Goal: Check status

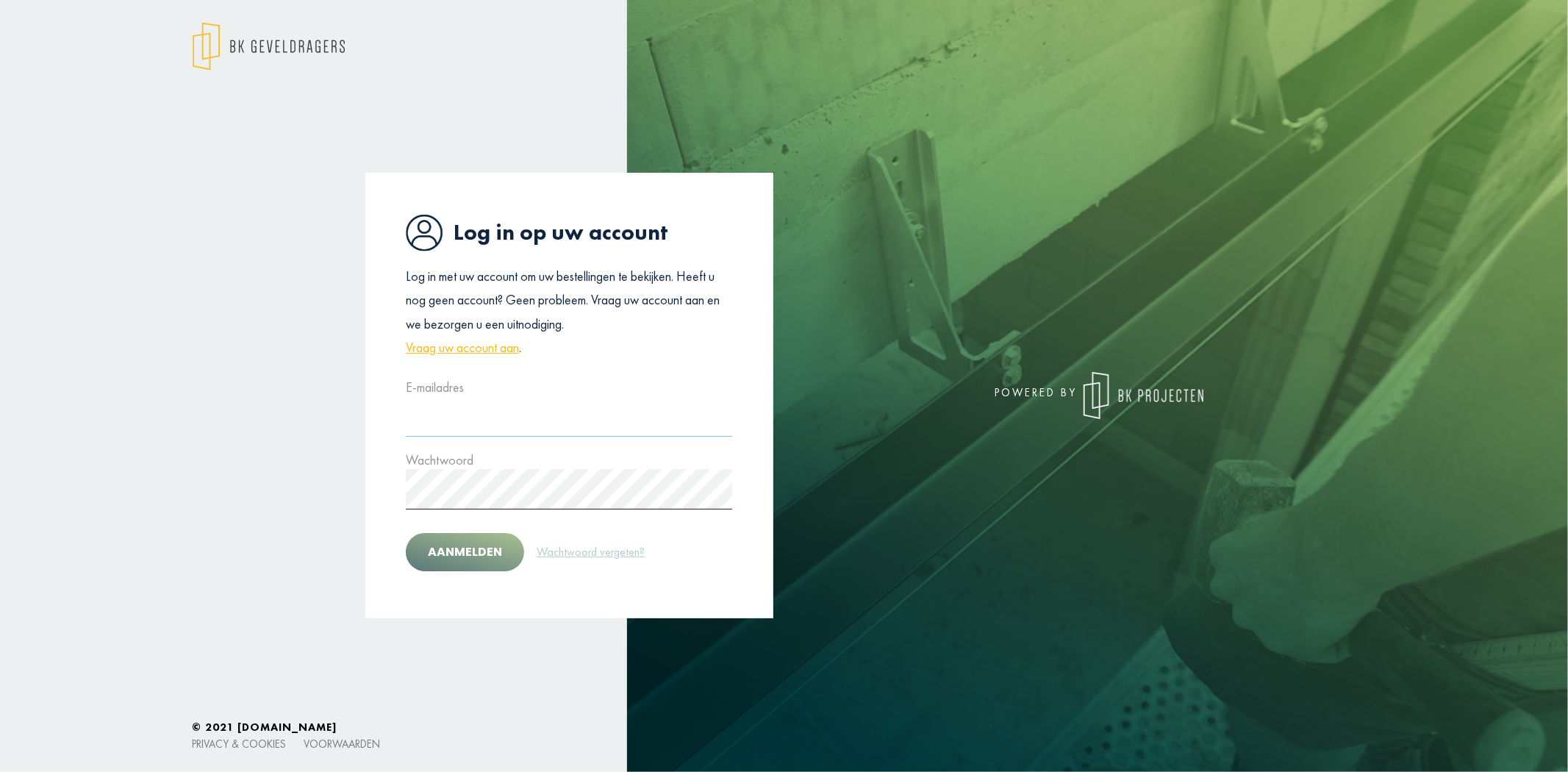
click at [446, 423] on input "text" at bounding box center [569, 416] width 327 height 40
type input "**********"
click at [489, 543] on button "Aanmelden" at bounding box center [465, 552] width 118 height 38
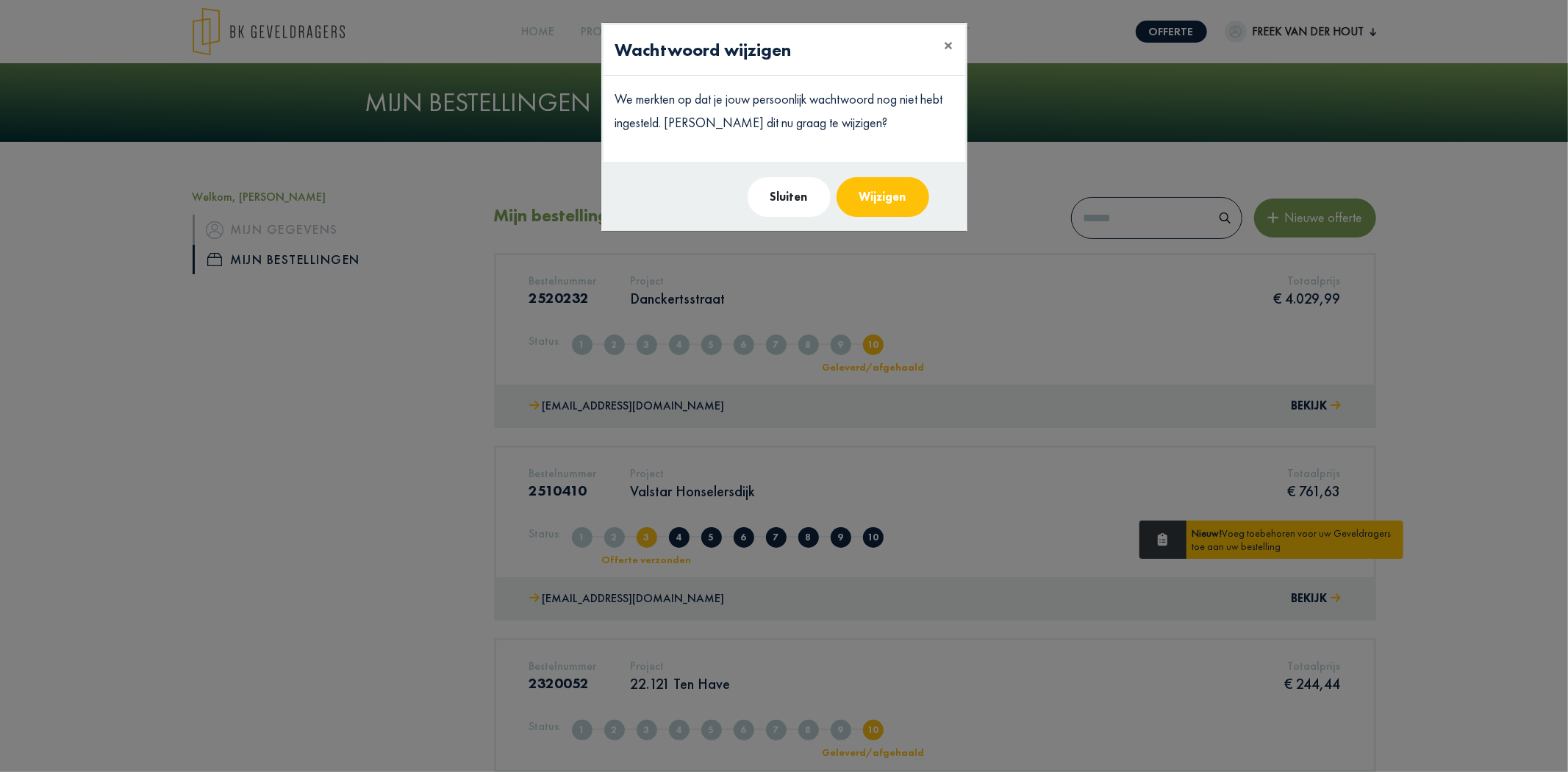
click at [340, 471] on modal-container "Wachtwoord wijzigen × We merkten op dat je jouw persoonlijk wachtwoord nog niet…" at bounding box center [784, 386] width 1568 height 772
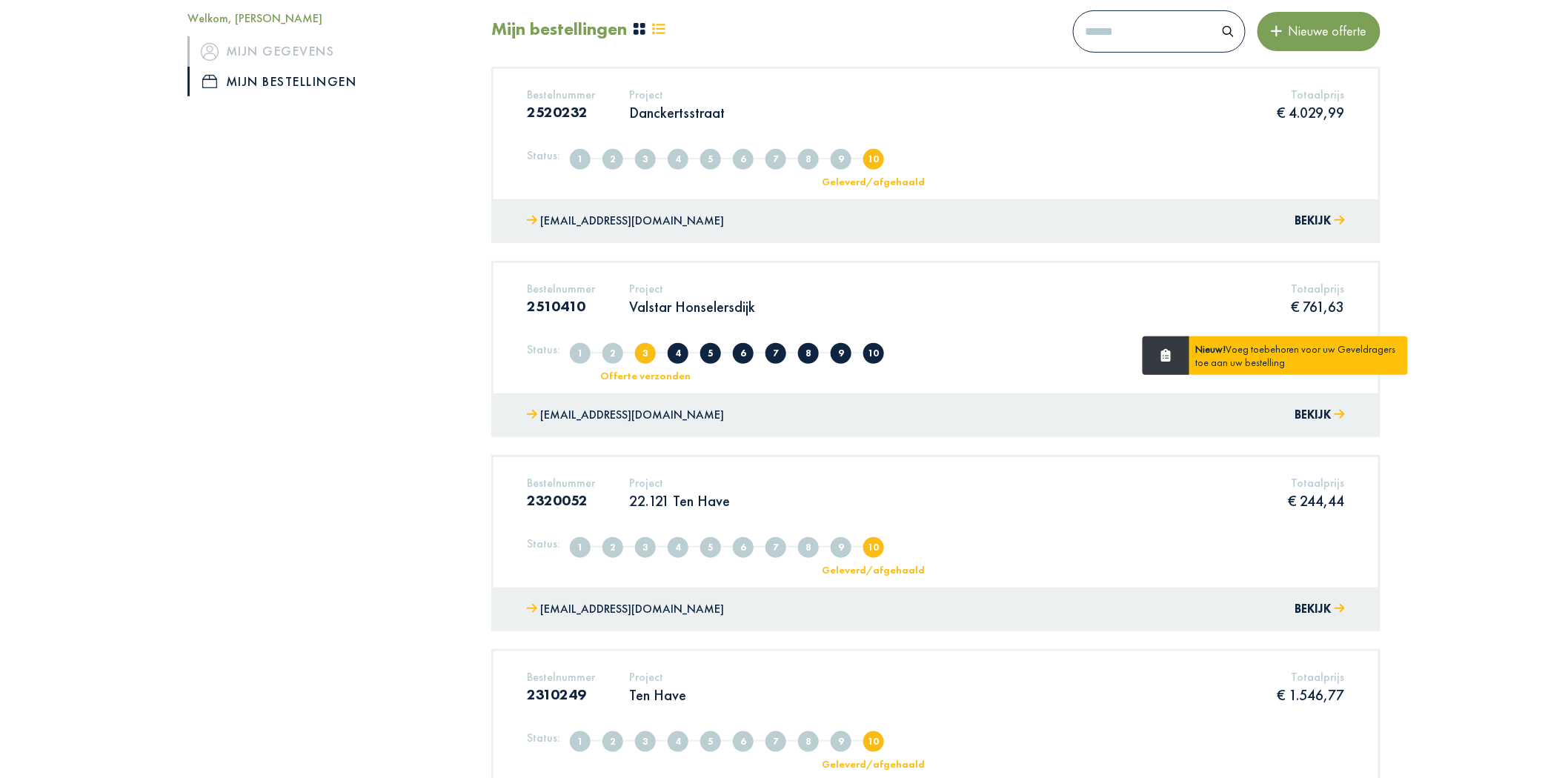
scroll to position [219, 0]
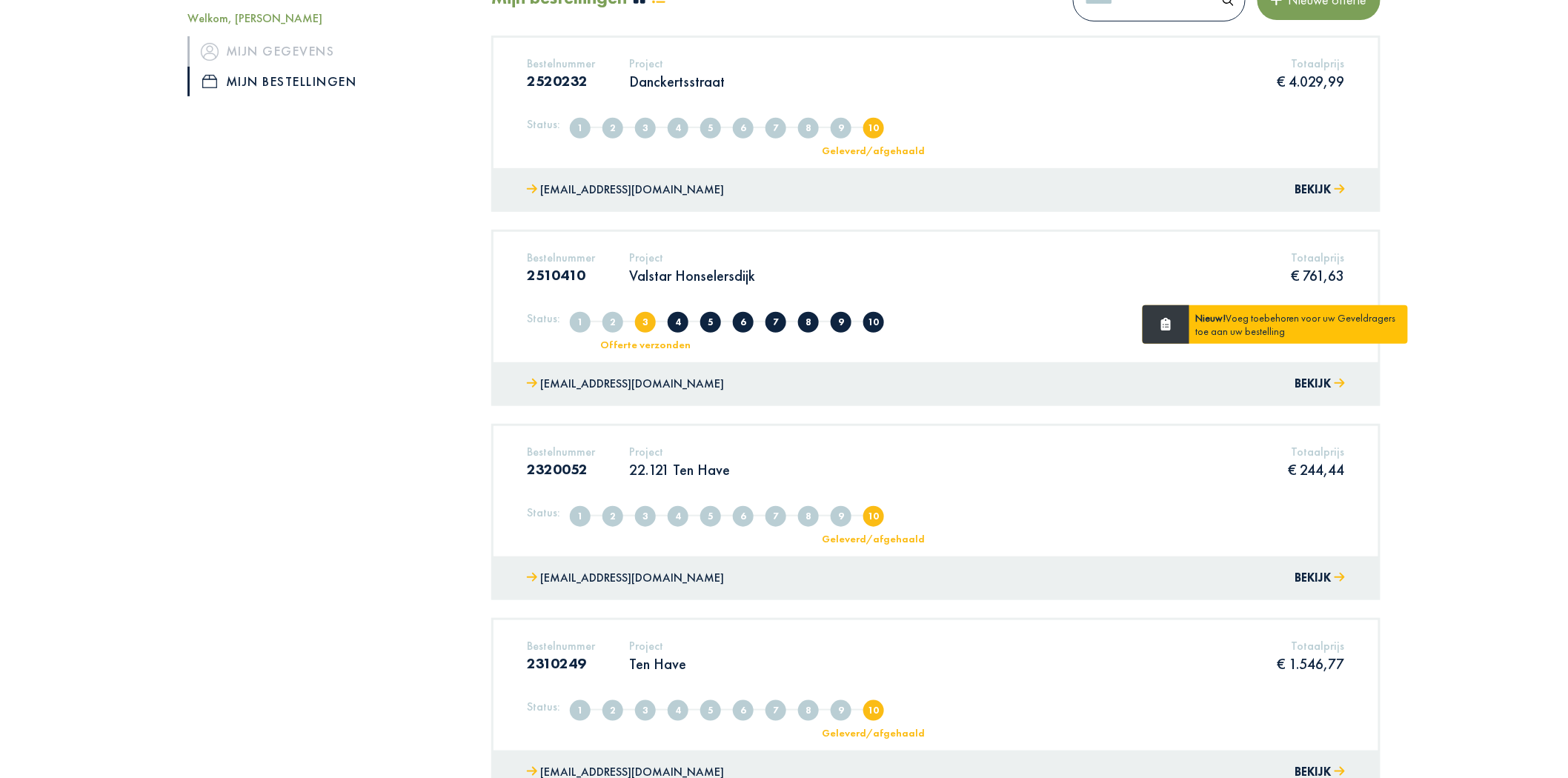
click at [683, 275] on p "Valstar Honselersdijk" at bounding box center [692, 276] width 126 height 20
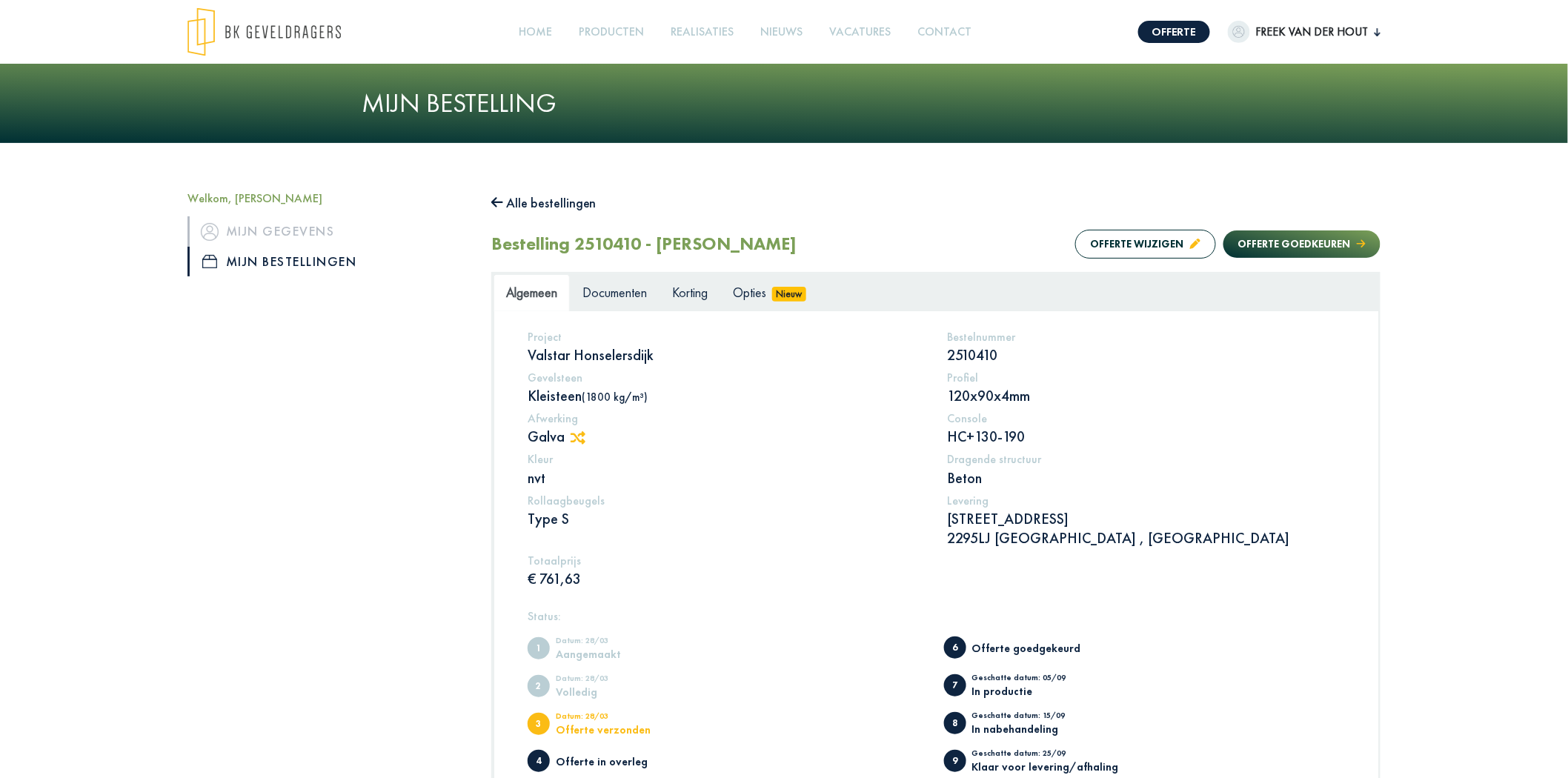
click at [1307, 32] on span "Freek van der Hout" at bounding box center [1312, 31] width 124 height 18
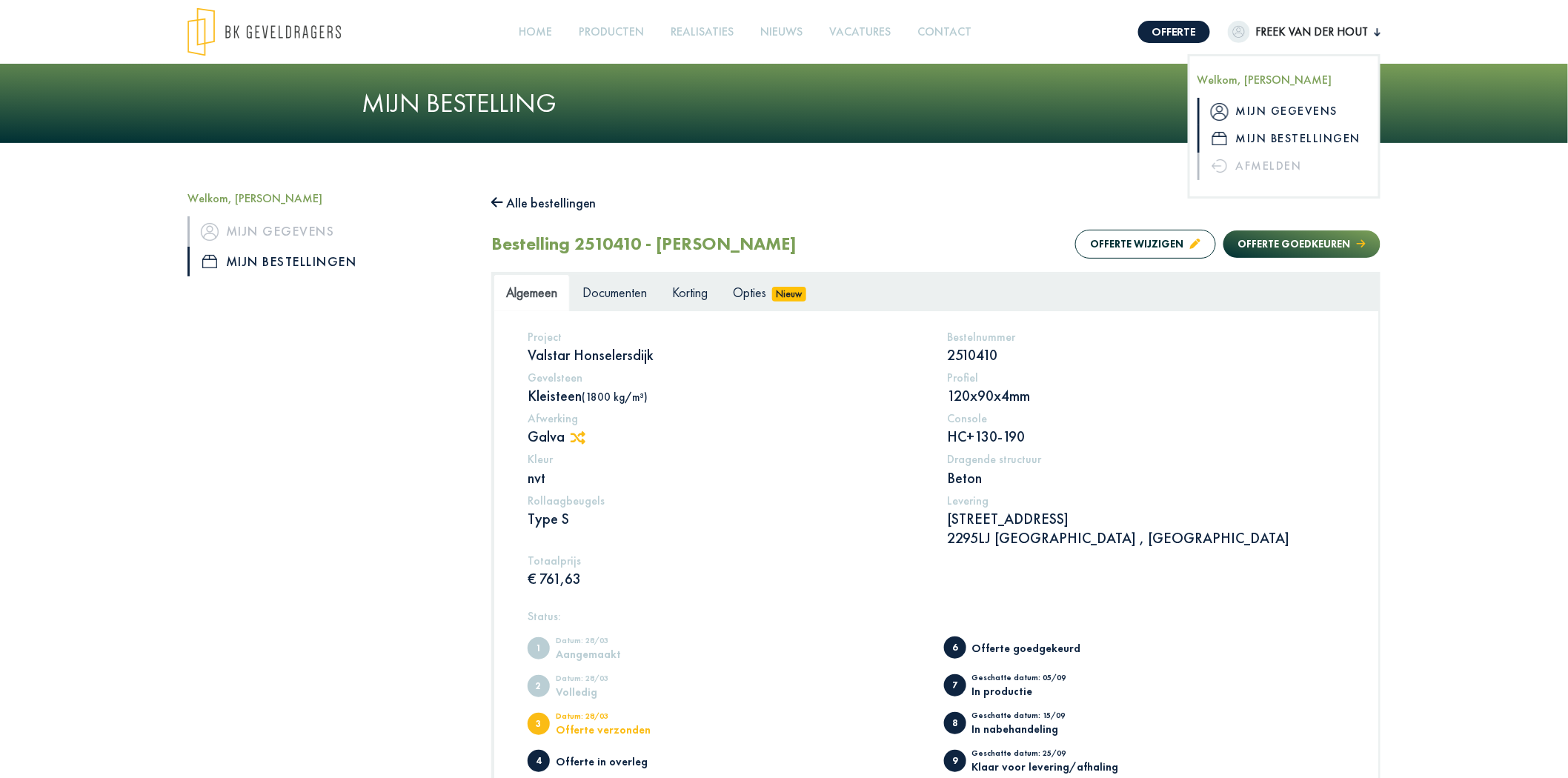
click at [1271, 105] on link "Mijn gegevens" at bounding box center [1285, 111] width 174 height 27
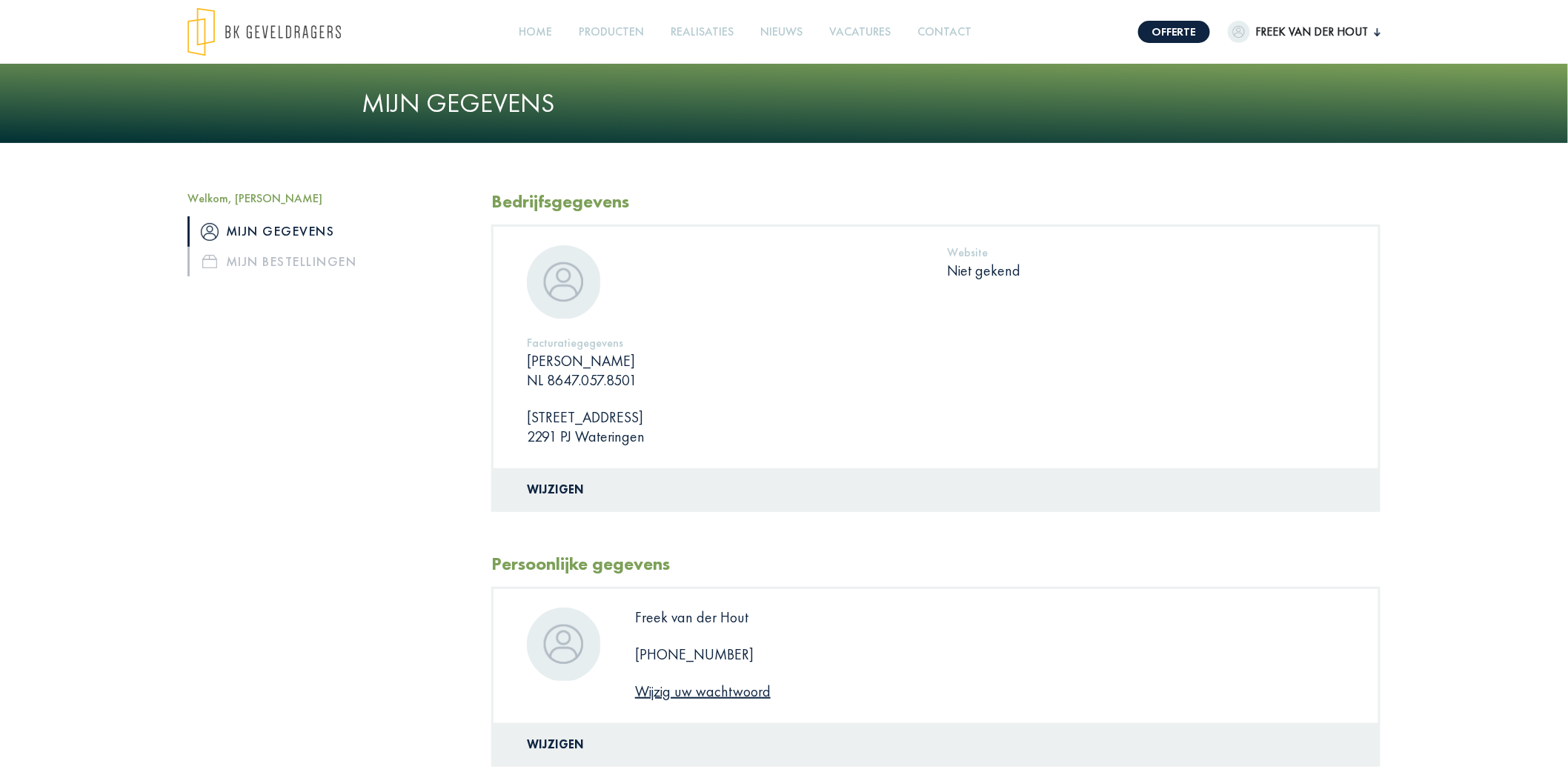
click at [275, 485] on div "Welkom, Freek van der Hout Mijn gegevens Mijn bestellingen" at bounding box center [328, 481] width 304 height 582
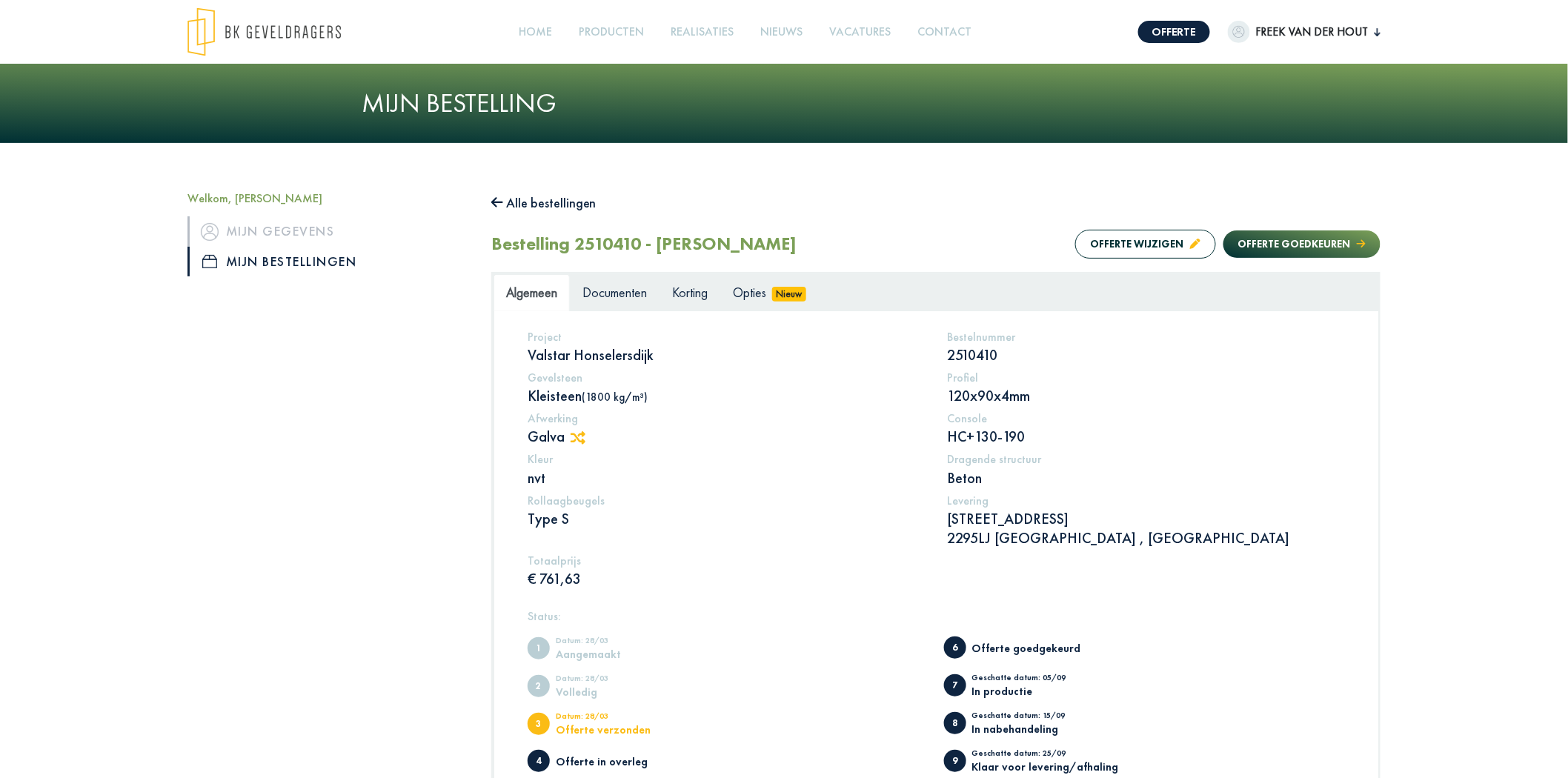
click at [290, 474] on div "Welkom, Freek van der Hout Mijn gegevens Mijn bestellingen" at bounding box center [328, 546] width 304 height 711
click at [621, 290] on span "Documenten" at bounding box center [614, 293] width 64 height 17
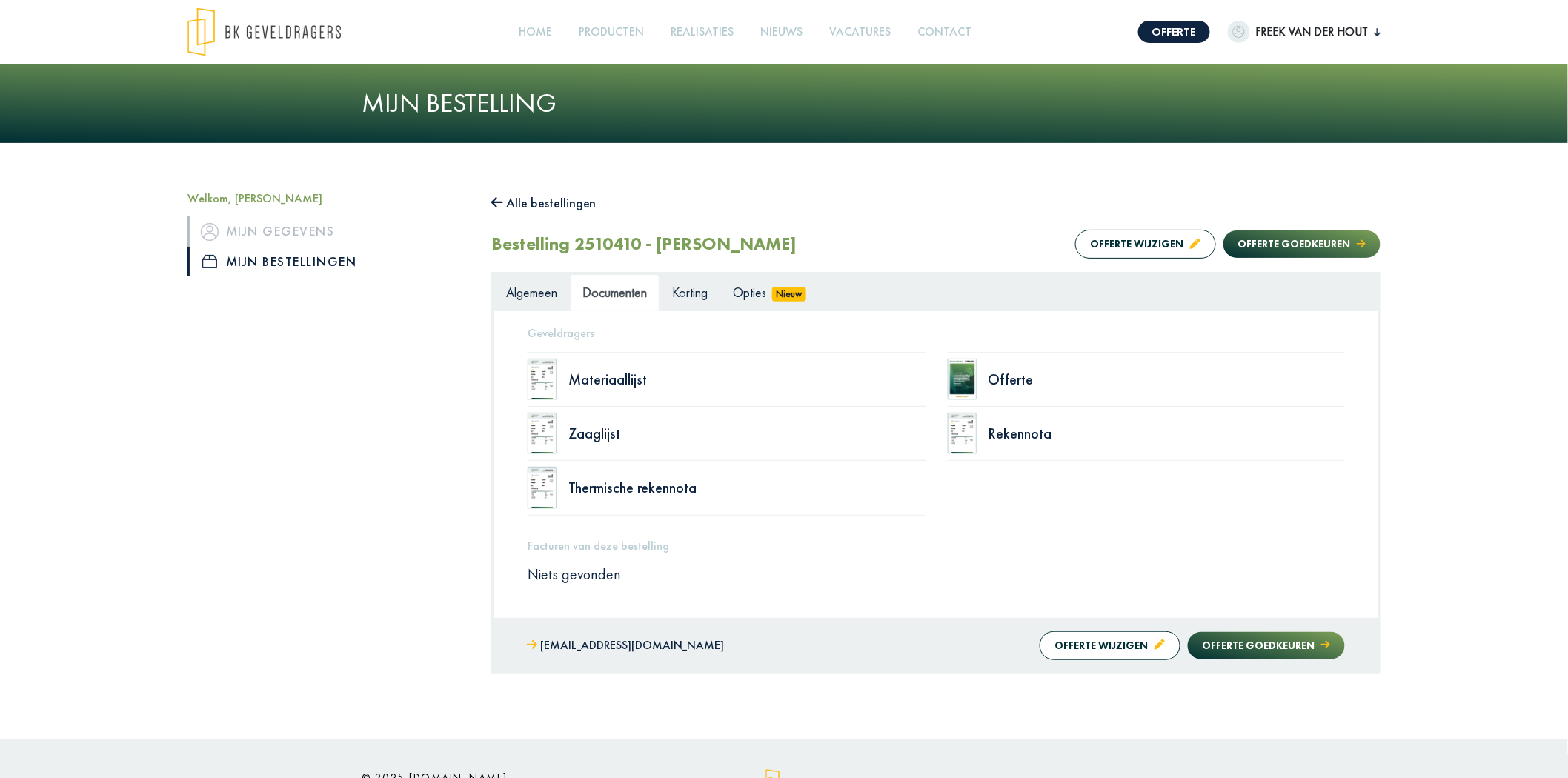
click at [320, 488] on div "Welkom, Freek van der Hout Mijn gegevens Mijn bestellingen" at bounding box center [328, 432] width 304 height 482
click at [250, 511] on div "Welkom, Freek van der Hout Mijn gegevens Mijn bestellingen" at bounding box center [328, 432] width 304 height 482
click at [250, 512] on div "Welkom, Freek van der Hout Mijn gegevens Mijn bestellingen" at bounding box center [328, 432] width 304 height 482
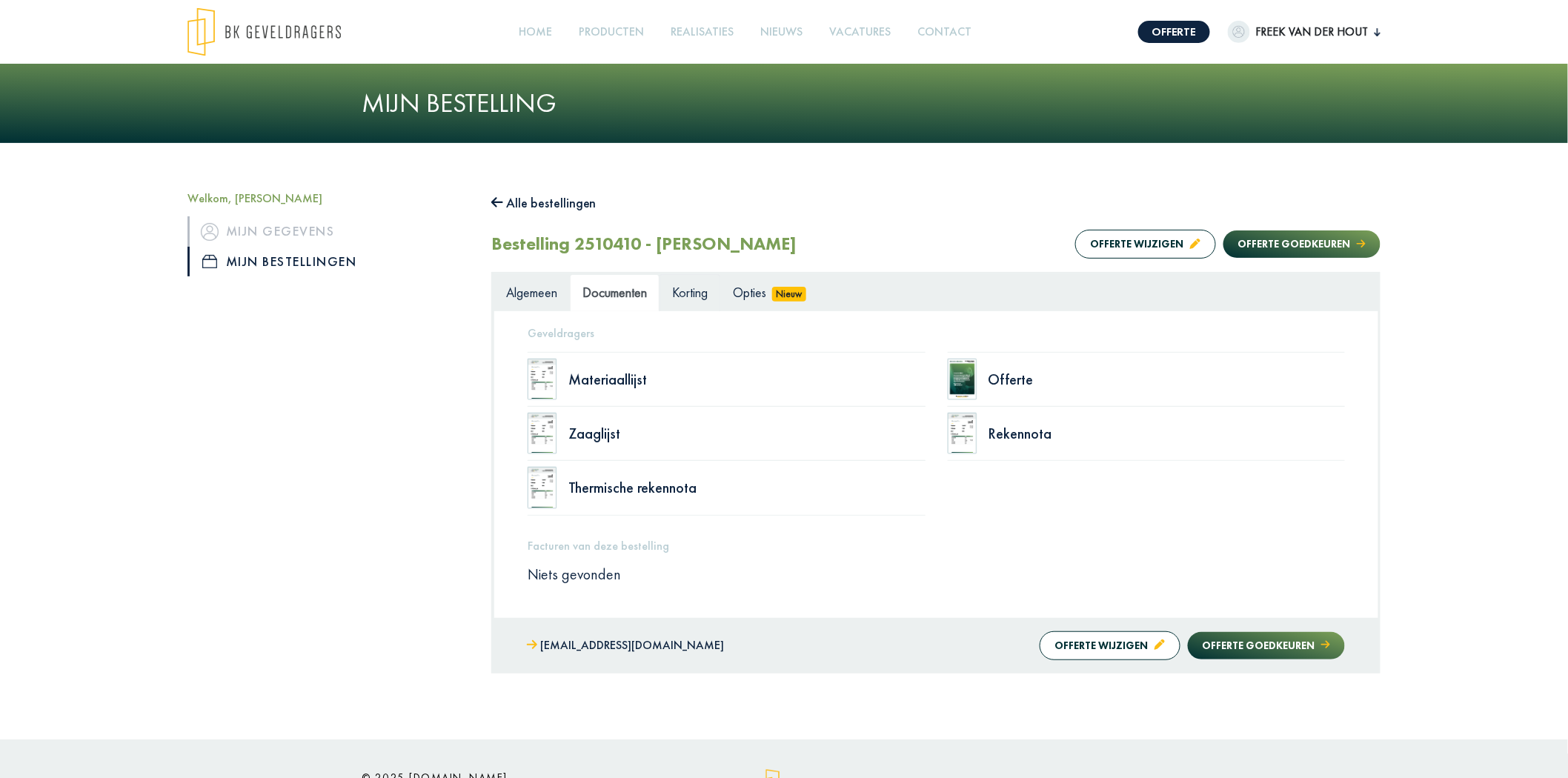
click at [700, 297] on span "Korting" at bounding box center [689, 293] width 35 height 17
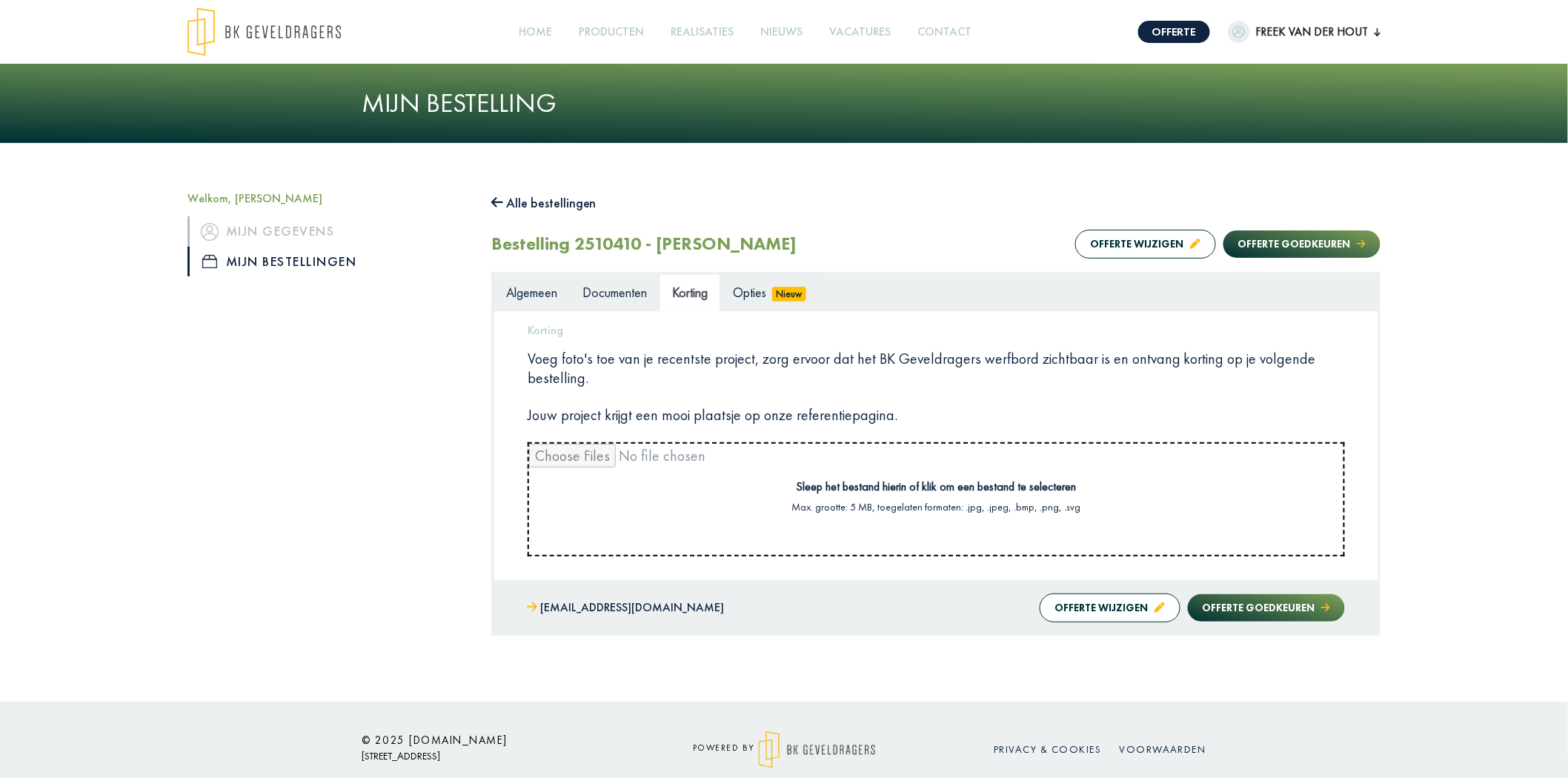
click at [749, 294] on span "Opties" at bounding box center [750, 293] width 34 height 17
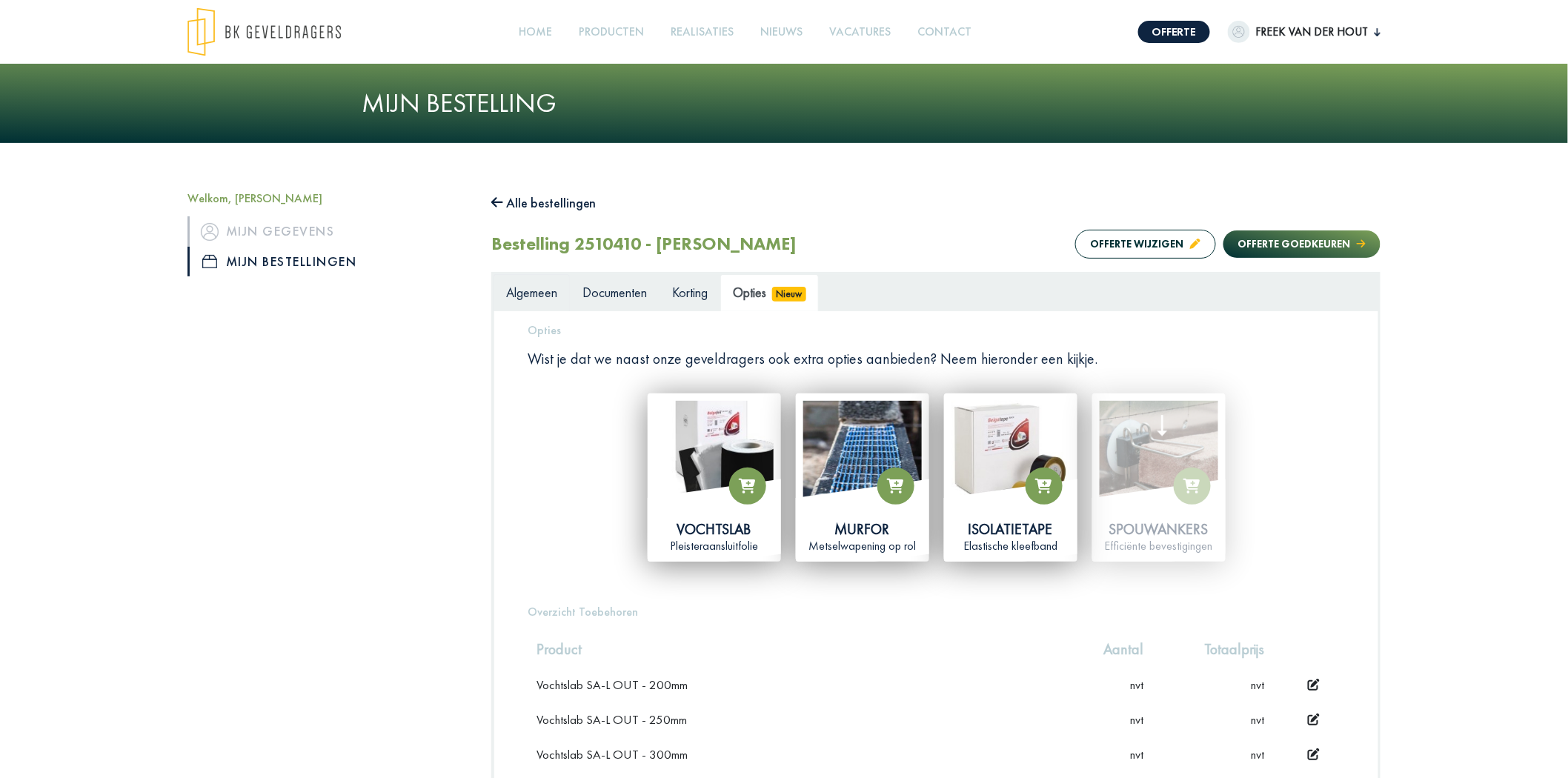
click at [538, 294] on span "Algemeen" at bounding box center [531, 293] width 51 height 17
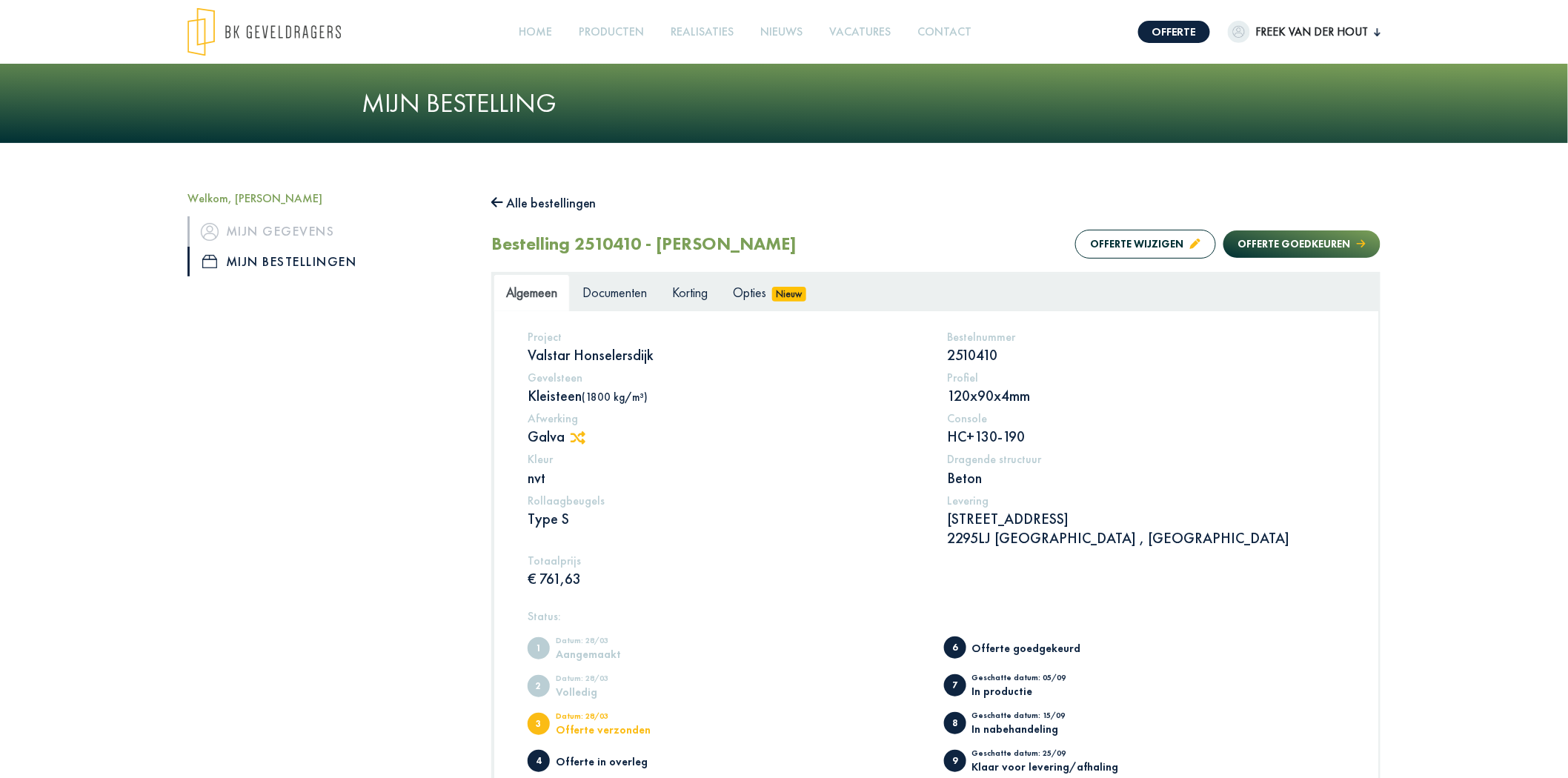
click at [302, 474] on div "Welkom, Freek van der Hout Mijn gegevens Mijn bestellingen" at bounding box center [328, 546] width 304 height 711
click at [324, 389] on div "Welkom, Freek van der Hout Mijn gegevens Mijn bestellingen" at bounding box center [328, 546] width 304 height 711
